Goal: Task Accomplishment & Management: Use online tool/utility

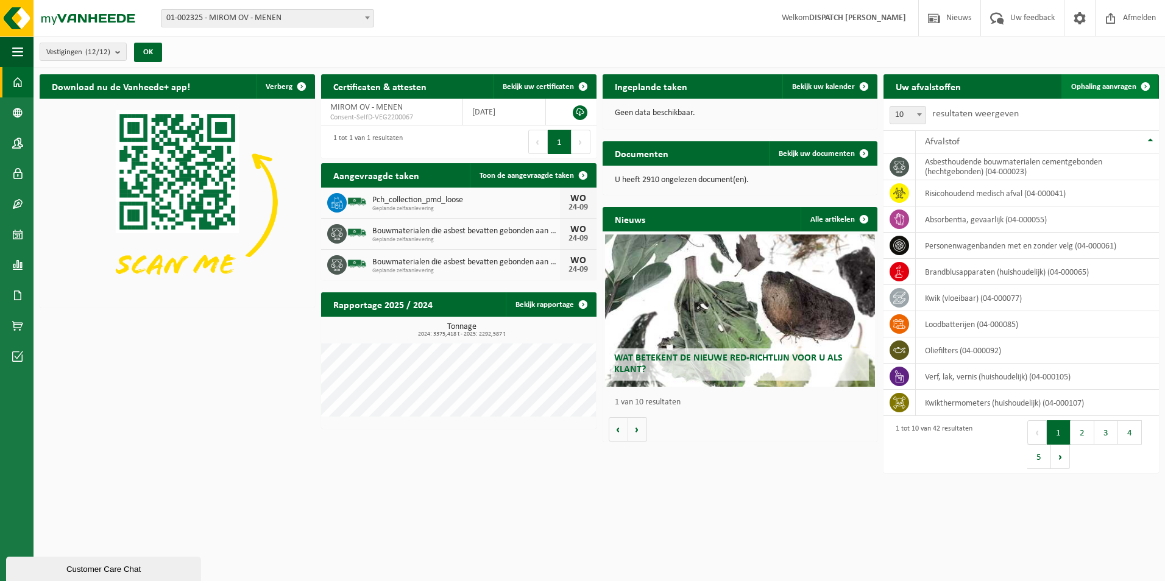
click at [1122, 89] on span "Ophaling aanvragen" at bounding box center [1103, 87] width 65 height 8
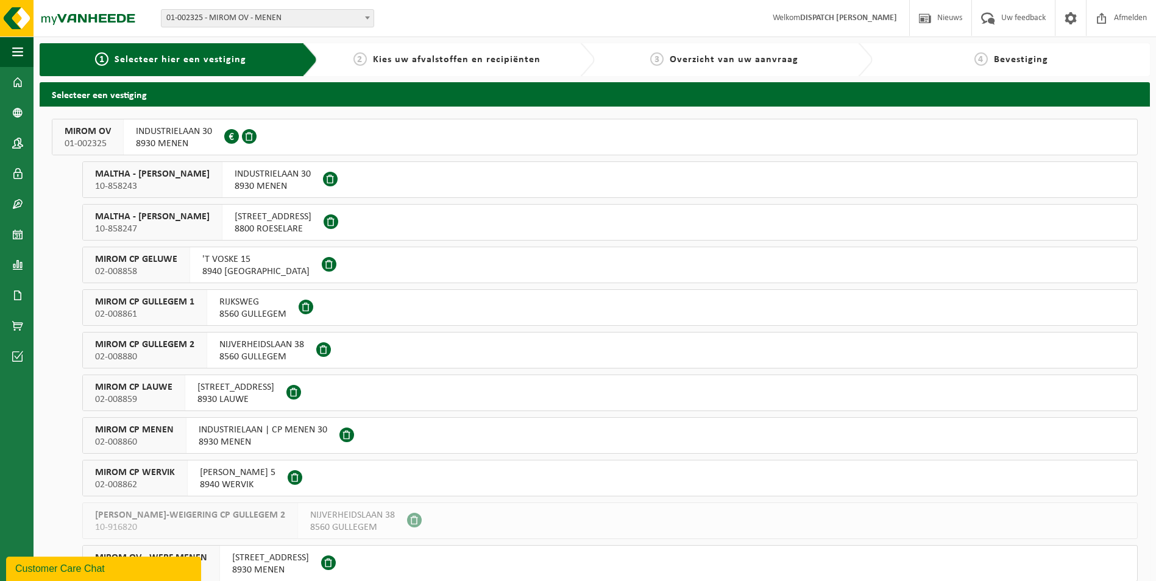
click at [92, 133] on span "MIROM OV" at bounding box center [88, 132] width 46 height 12
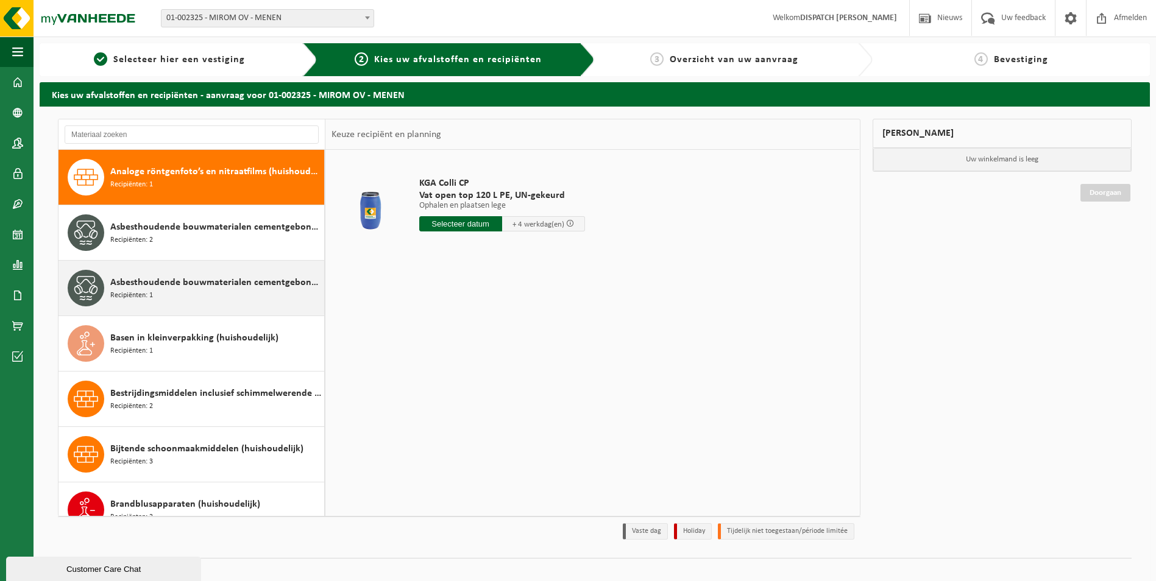
click at [181, 288] on span "Asbesthoudende bouwmaterialen cementgebonden met isolatie(hechtgebonden)" at bounding box center [215, 282] width 211 height 15
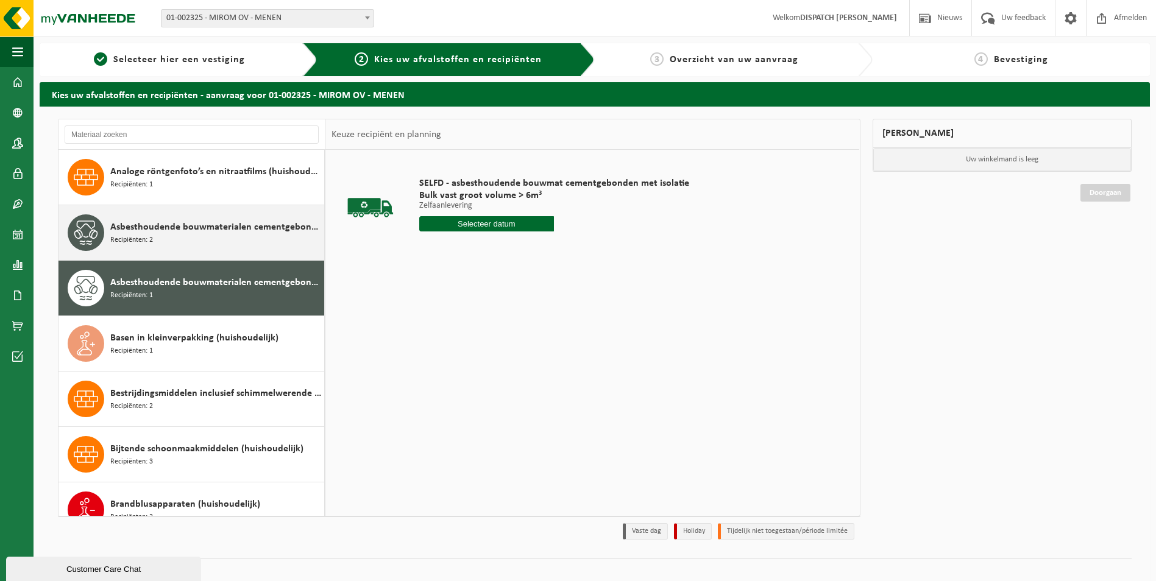
click at [180, 231] on span "Asbesthoudende bouwmaterialen cementgebonden (hechtgebonden)" at bounding box center [215, 227] width 211 height 15
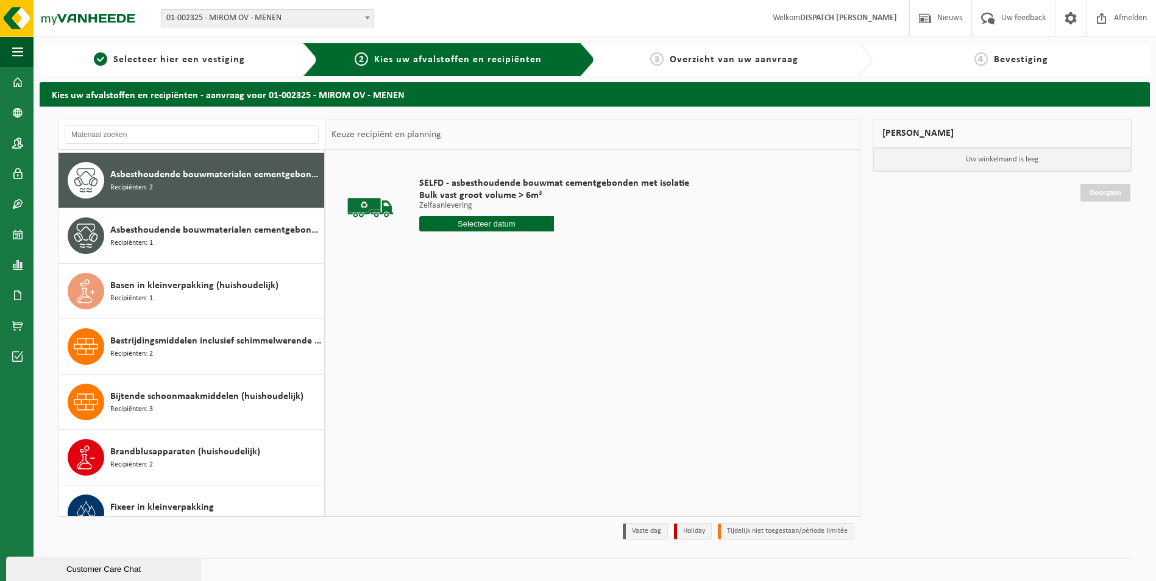
scroll to position [55, 0]
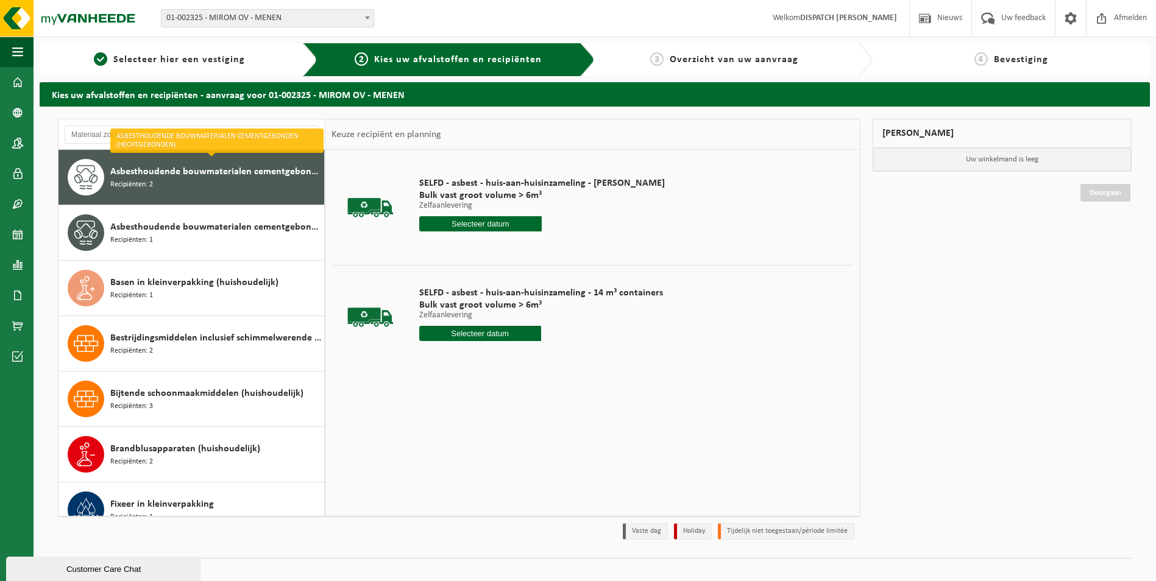
click at [473, 333] on input "text" at bounding box center [480, 333] width 122 height 15
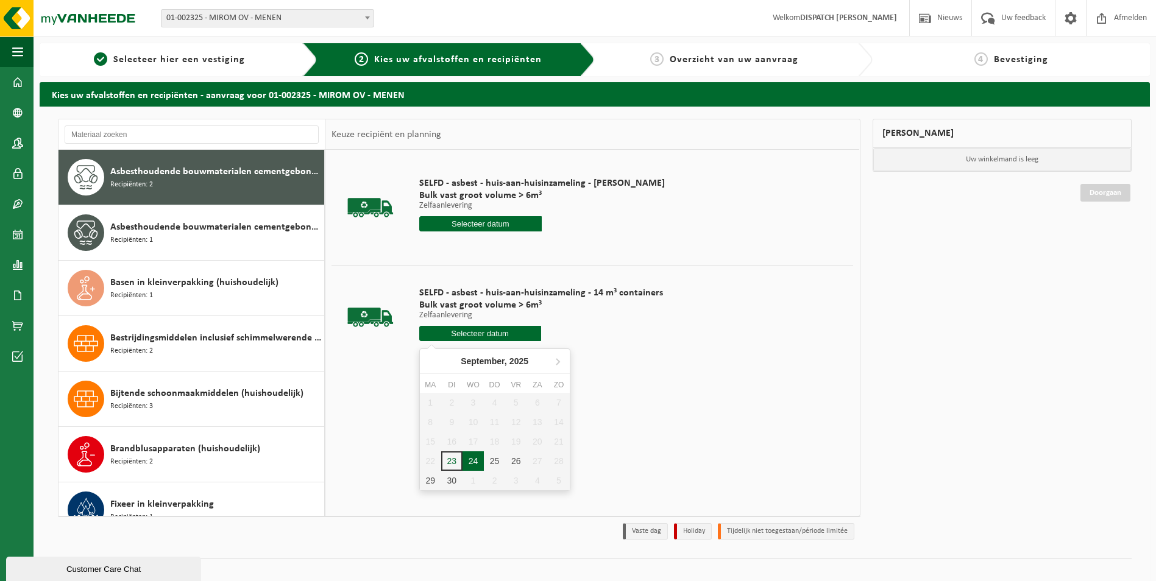
click at [472, 460] on div "24" at bounding box center [473, 461] width 21 height 19
type input "Van 2025-09-24"
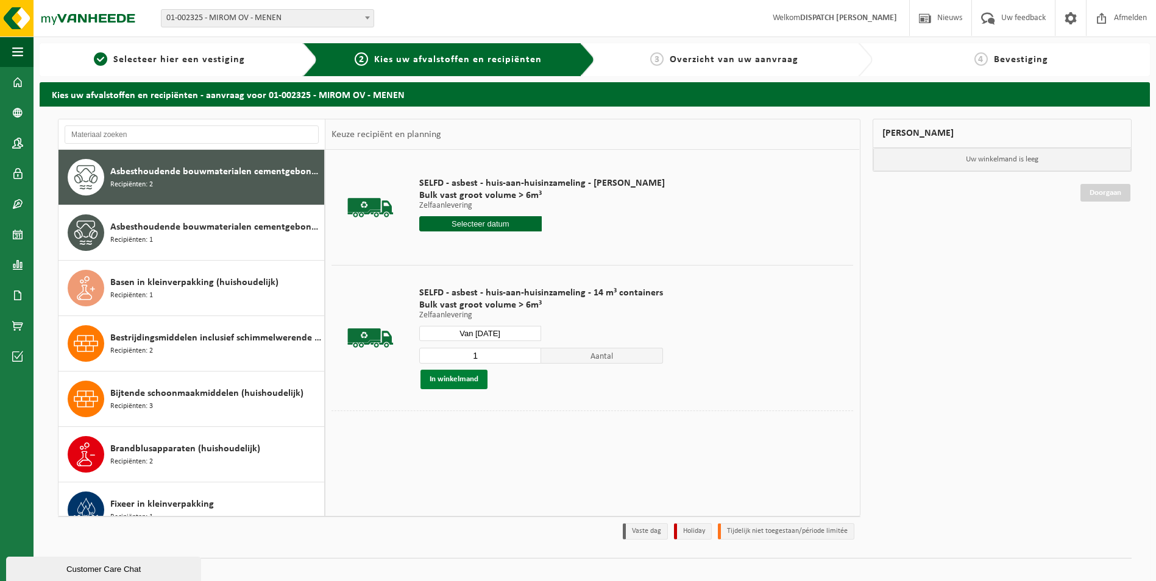
click at [456, 382] on button "In winkelmand" at bounding box center [453, 379] width 67 height 19
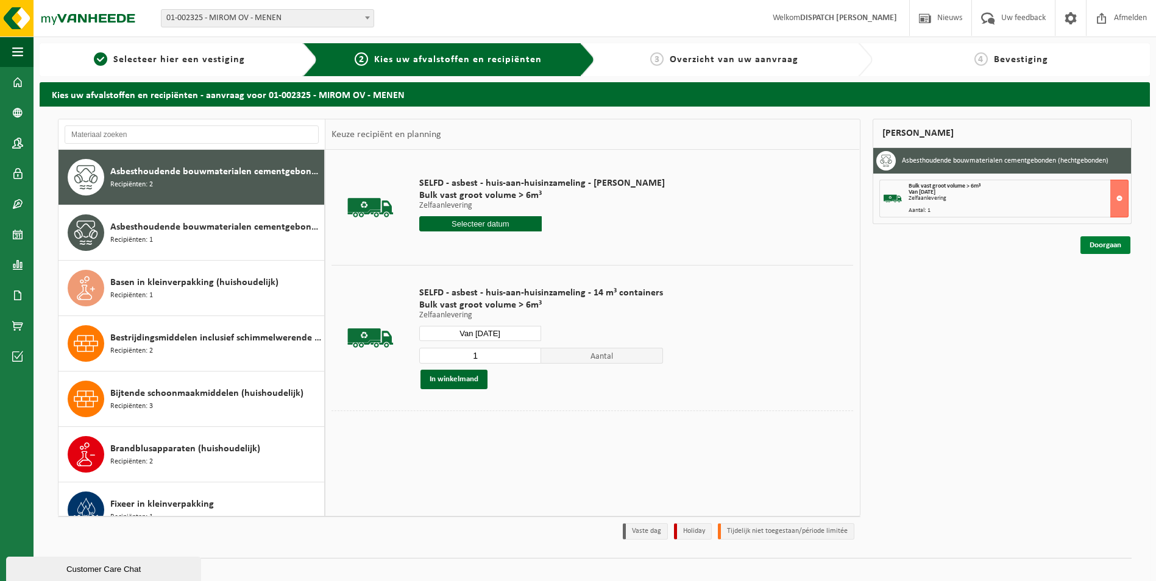
click at [1101, 246] on link "Doorgaan" at bounding box center [1105, 245] width 50 height 18
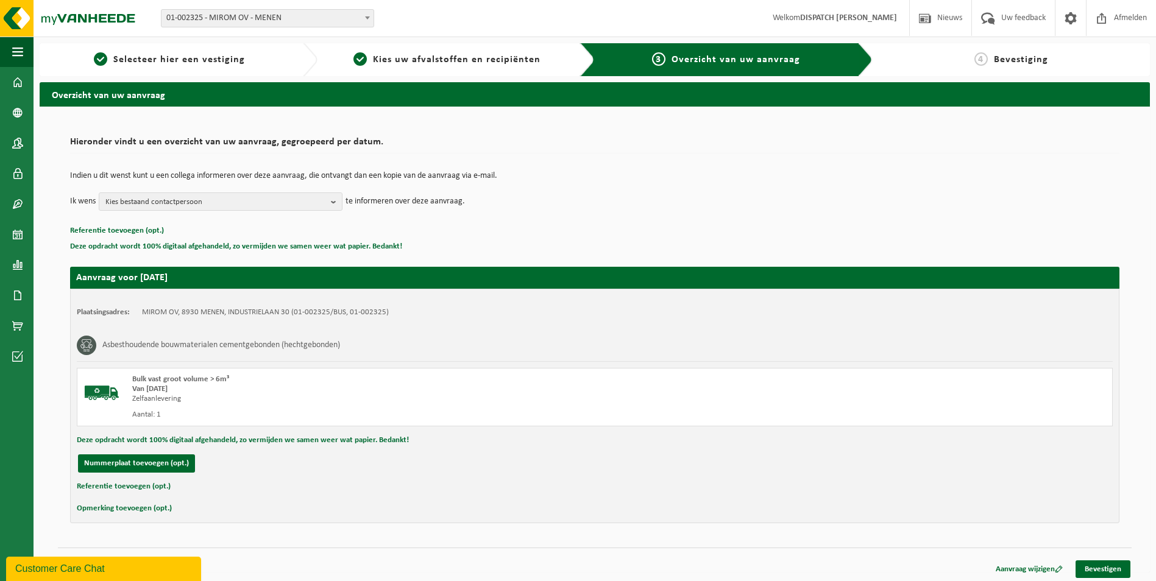
scroll to position [4, 0]
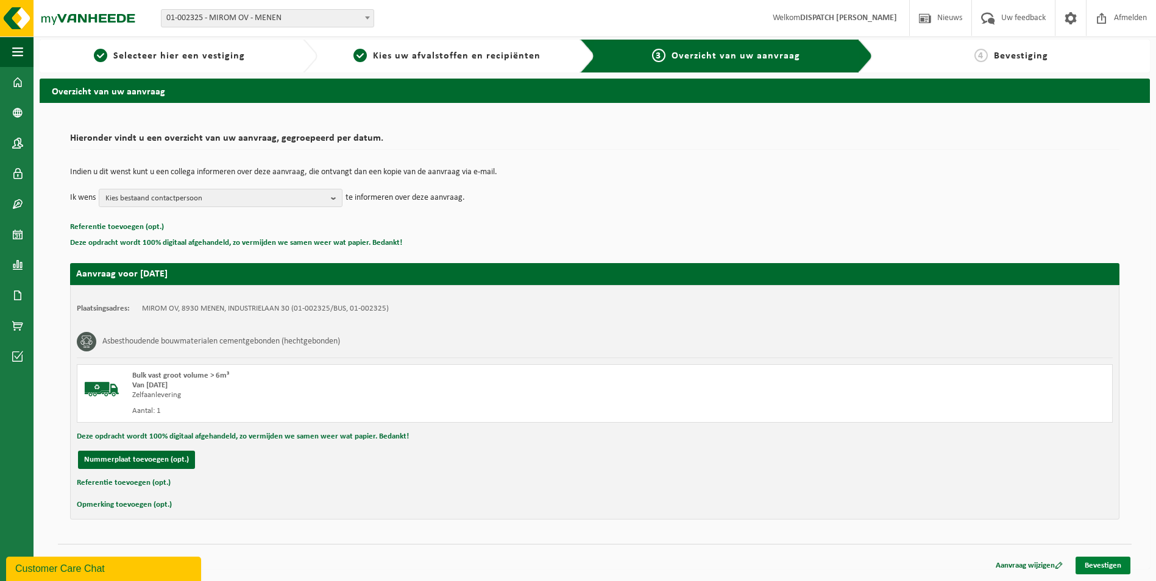
click at [1092, 564] on link "Bevestigen" at bounding box center [1103, 566] width 55 height 18
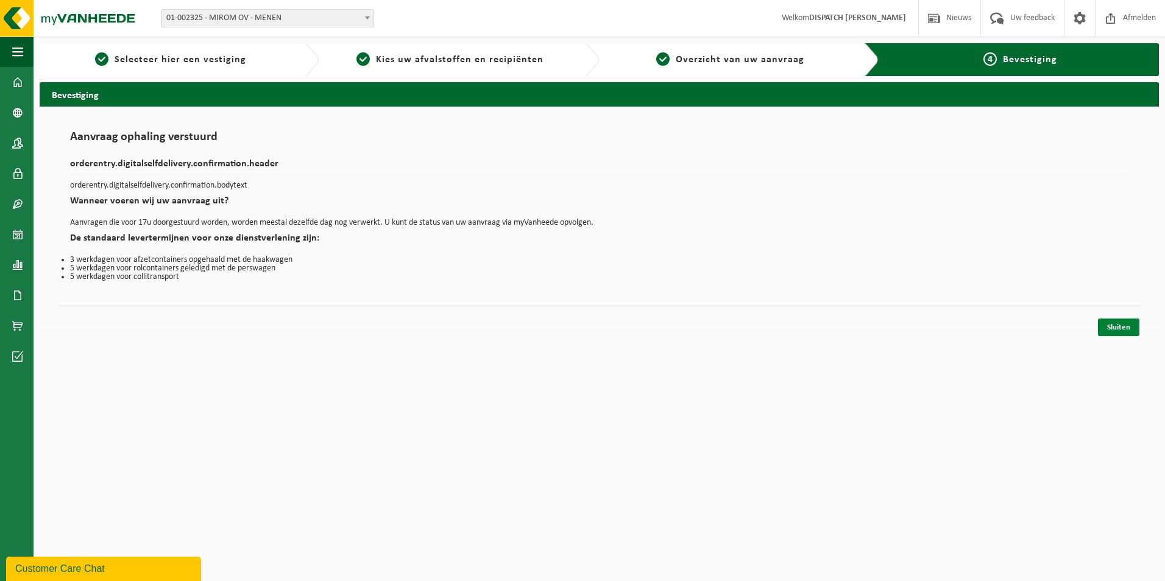
click at [1117, 326] on link "Sluiten" at bounding box center [1118, 328] width 41 height 18
